Goal: Go to known website: Access a specific website the user already knows

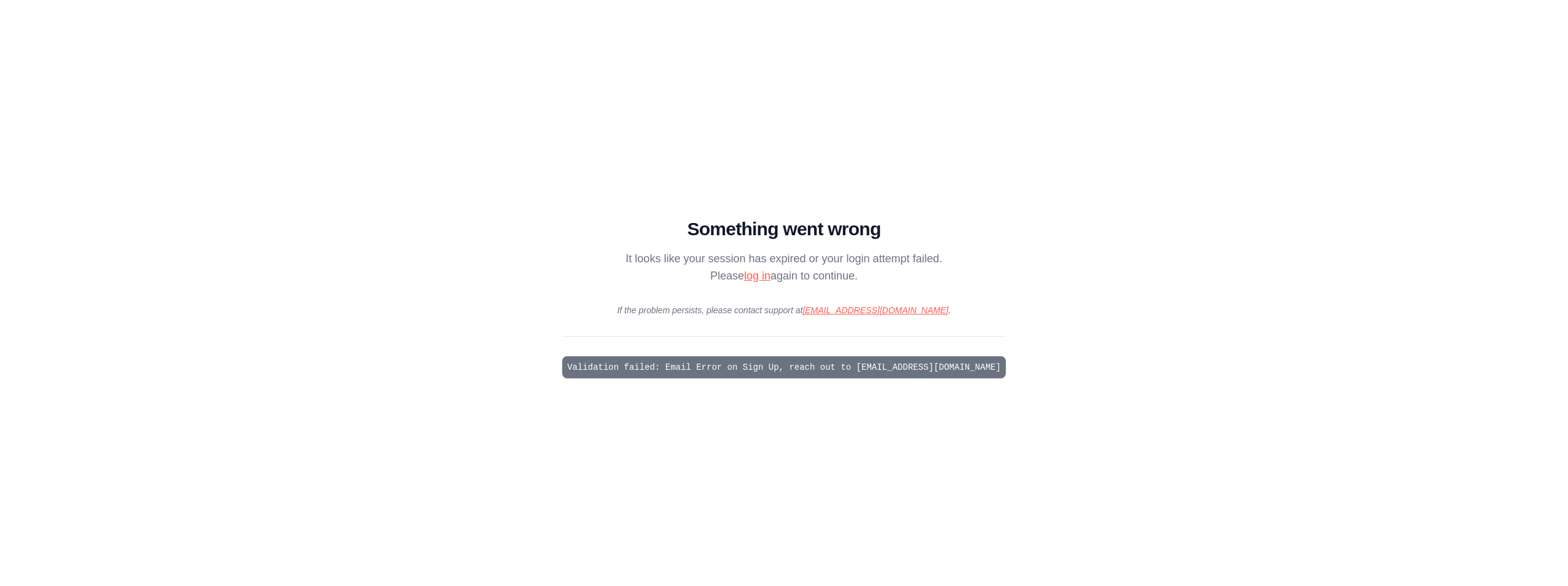
click at [759, 278] on link "log in" at bounding box center [757, 276] width 26 height 12
click at [759, 274] on link "log in" at bounding box center [757, 276] width 26 height 12
